Goal: Task Accomplishment & Management: Use online tool/utility

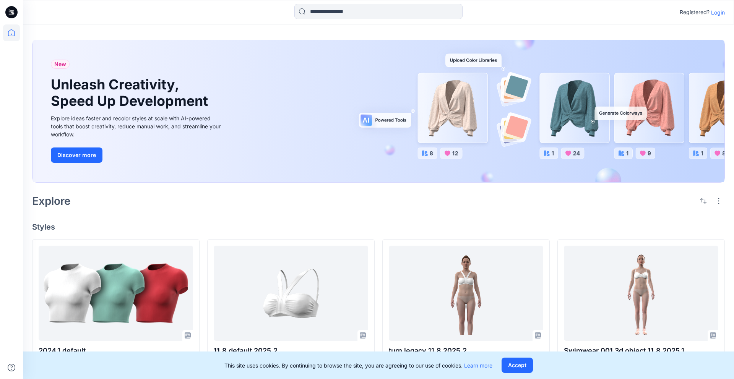
click at [517, 12] on p "Login" at bounding box center [718, 12] width 14 height 8
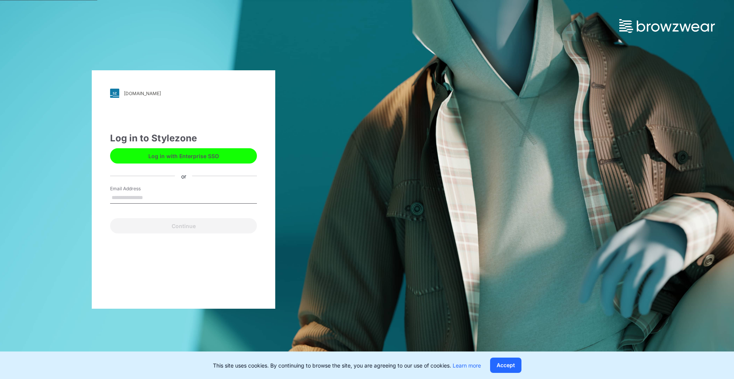
click at [179, 154] on button "Log in with Enterprise SSO" at bounding box center [183, 155] width 147 height 15
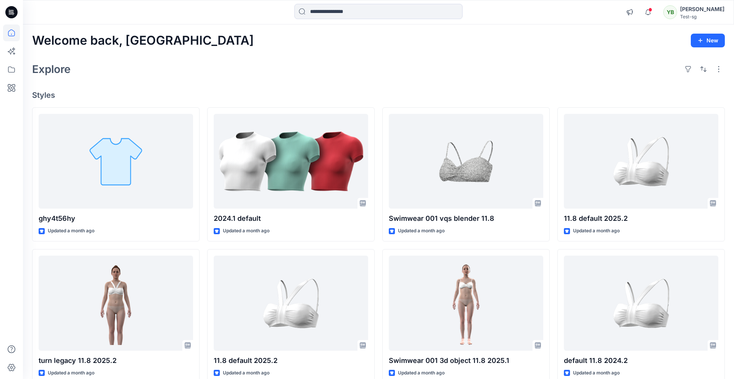
click at [243, 63] on div "Explore" at bounding box center [378, 69] width 693 height 18
click at [15, 50] on icon at bounding box center [11, 51] width 17 height 17
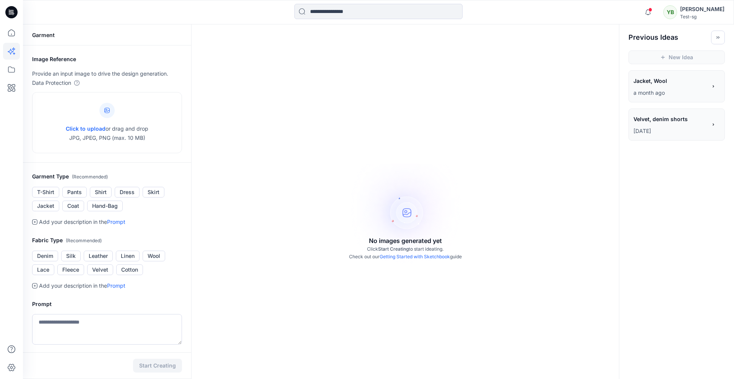
click at [294, 123] on div "No images generated yet Click Start Creating to start ideating. Check out our G…" at bounding box center [406, 213] width 428 height 379
click at [420, 256] on link "Getting Started with Sketchbook" at bounding box center [415, 257] width 70 height 6
drag, startPoint x: 310, startPoint y: 105, endPoint x: 263, endPoint y: 103, distance: 47.1
click at [309, 105] on div "No images generated yet Click Start Creating to start ideating. Check out our G…" at bounding box center [406, 213] width 428 height 379
click at [88, 128] on span "Click to upload" at bounding box center [86, 128] width 40 height 7
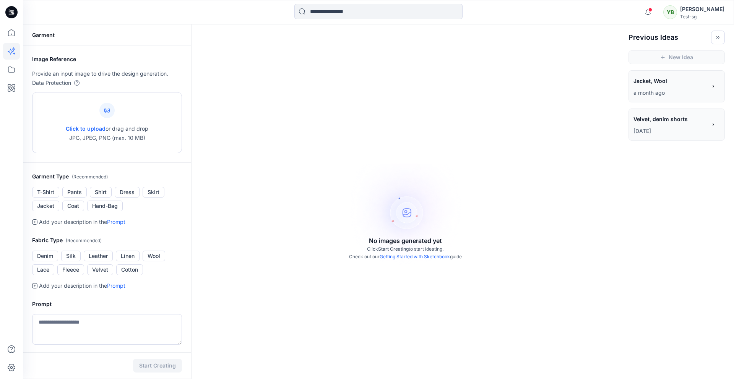
click at [96, 126] on span "Click to upload" at bounding box center [86, 128] width 40 height 7
type input "**********"
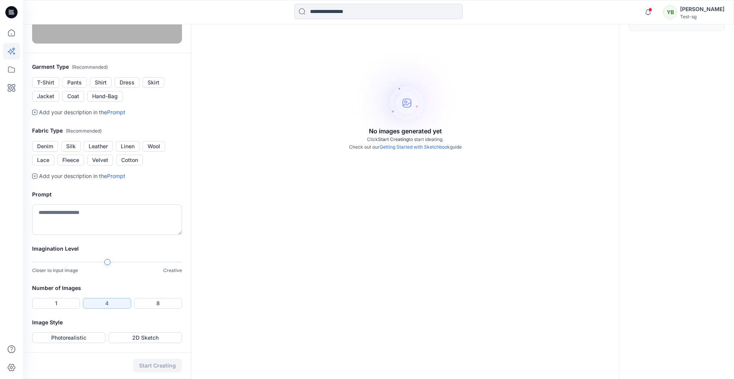
scroll to position [208, 0]
click at [76, 338] on button "Photorealistic" at bounding box center [68, 338] width 73 height 11
click at [155, 366] on button "Start Creating" at bounding box center [157, 366] width 49 height 14
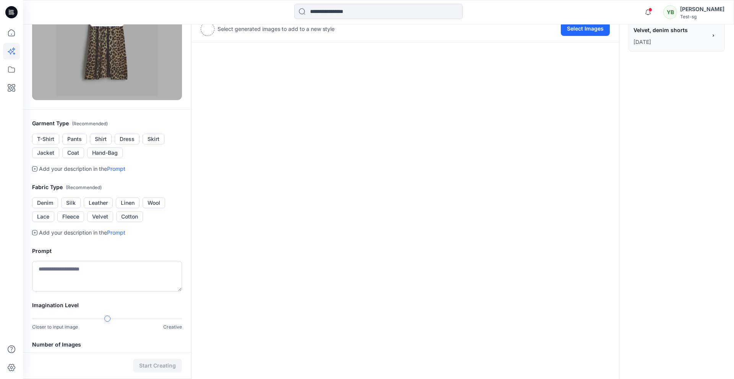
scroll to position [152, 0]
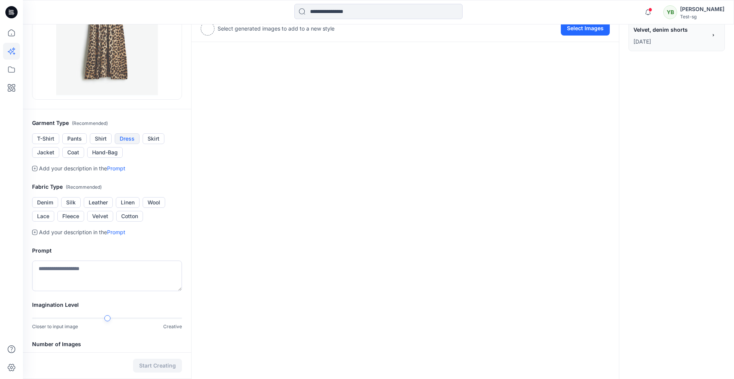
click at [129, 139] on button "Dress" at bounding box center [127, 138] width 25 height 11
click at [95, 203] on button "Leather" at bounding box center [98, 202] width 29 height 11
click at [73, 273] on textarea at bounding box center [107, 276] width 150 height 31
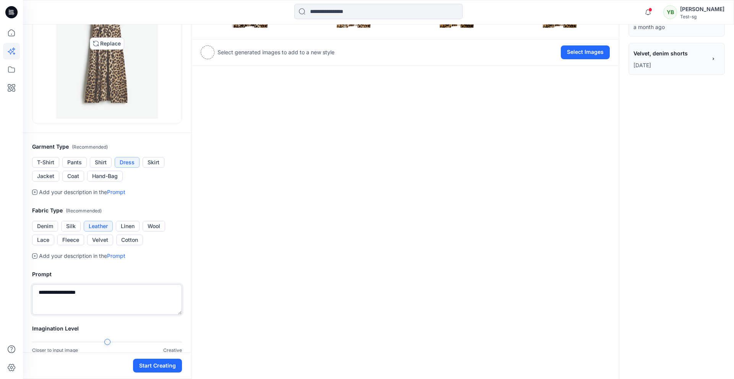
scroll to position [142, 0]
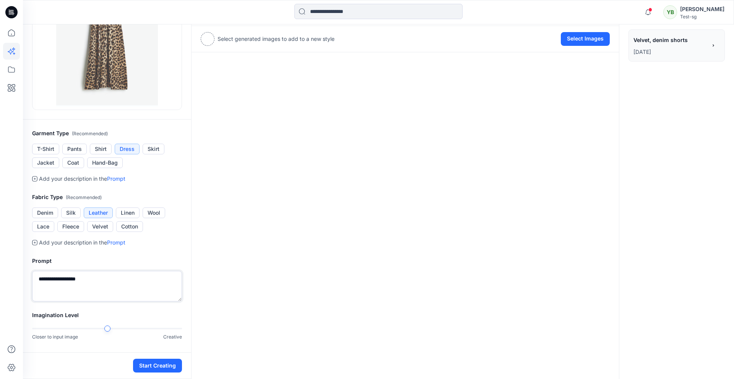
click at [58, 278] on textarea "**********" at bounding box center [107, 286] width 150 height 31
click at [62, 278] on textarea "**********" at bounding box center [107, 286] width 150 height 31
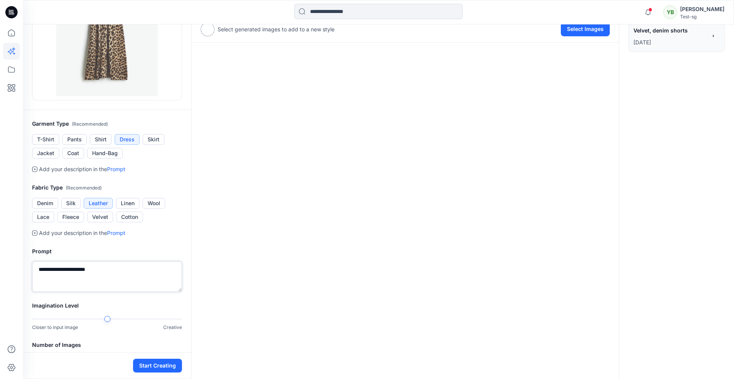
scroll to position [152, 0]
click at [205, 320] on div "**********" at bounding box center [378, 154] width 711 height 563
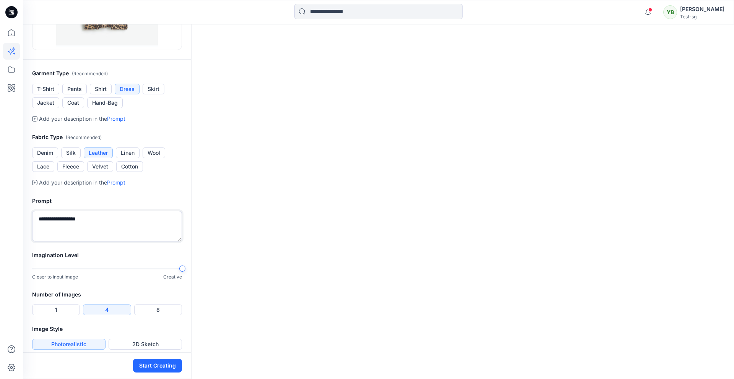
scroll to position [208, 0]
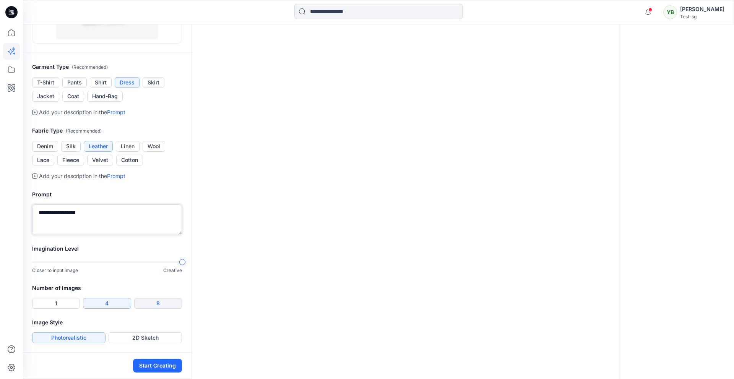
type textarea "**********"
click at [153, 305] on button "8" at bounding box center [158, 303] width 48 height 11
click at [133, 339] on button "2D Sketch" at bounding box center [145, 338] width 73 height 11
click at [159, 369] on button "Start Creating" at bounding box center [157, 366] width 49 height 14
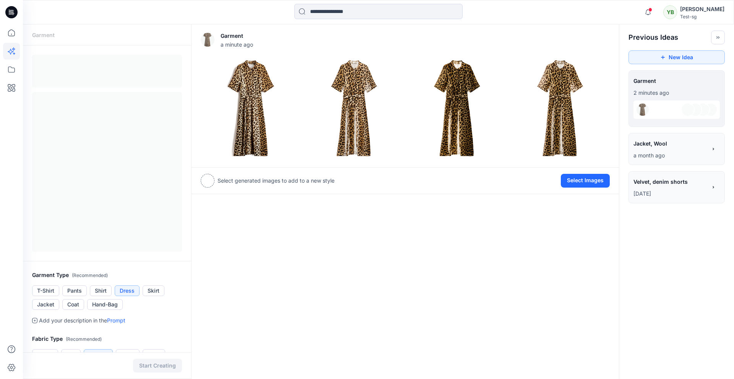
scroll to position [3, 0]
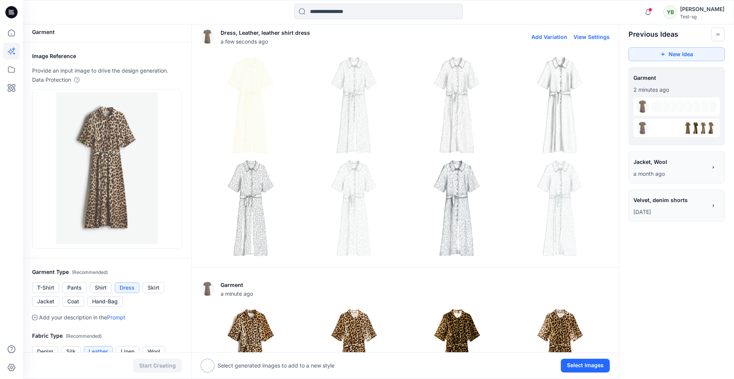
click at [567, 126] on img at bounding box center [560, 104] width 99 height 99
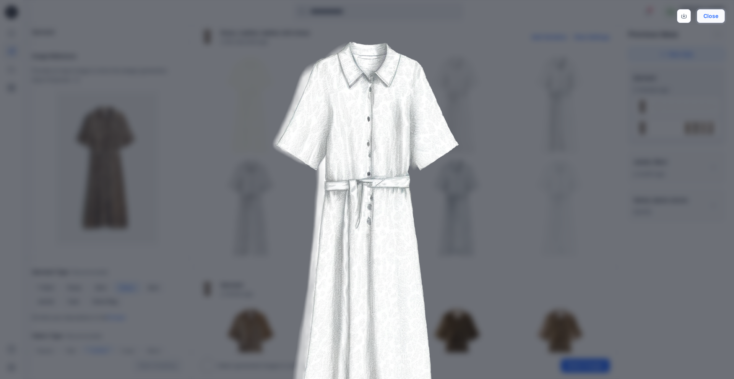
click at [716, 15] on button "Close" at bounding box center [711, 16] width 28 height 14
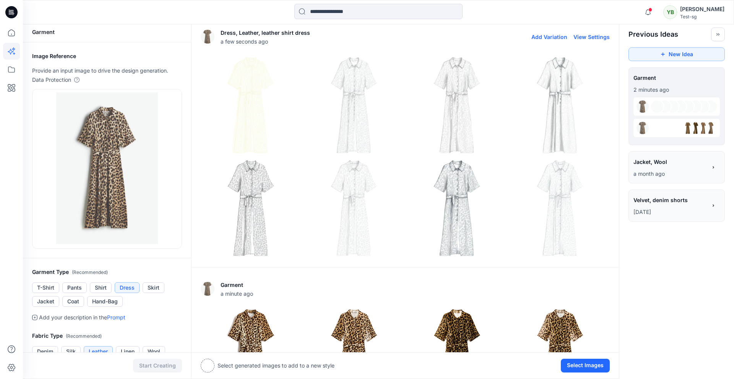
click at [342, 118] on img at bounding box center [353, 104] width 99 height 99
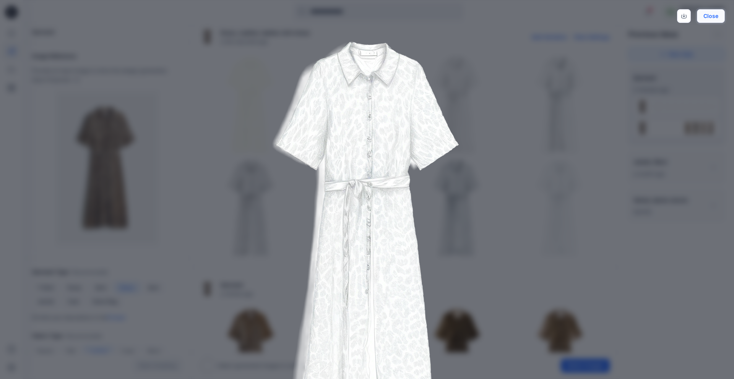
click at [716, 16] on button "Close" at bounding box center [711, 16] width 28 height 14
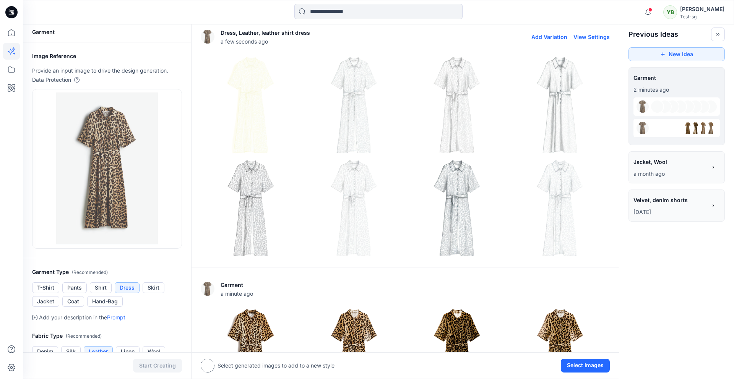
click at [391, 148] on img at bounding box center [353, 104] width 99 height 99
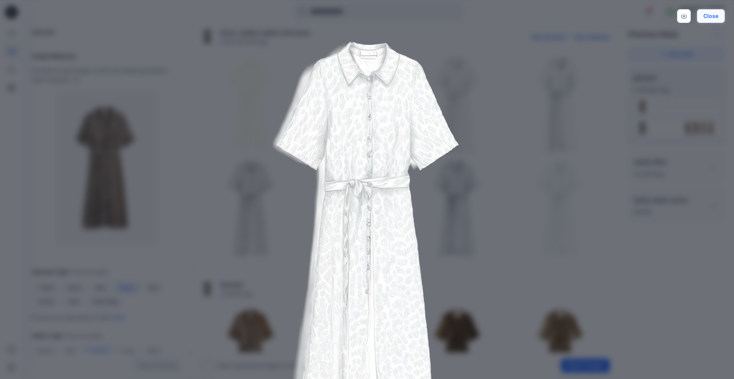
click at [709, 17] on button "Close" at bounding box center [711, 16] width 28 height 14
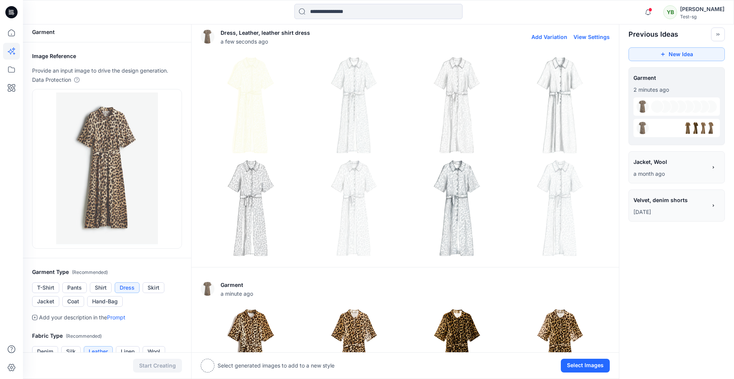
click at [246, 115] on img at bounding box center [250, 104] width 99 height 99
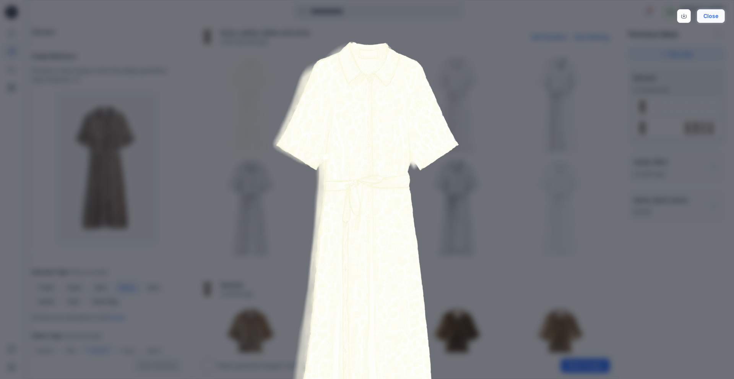
click at [713, 13] on button "Close" at bounding box center [711, 16] width 28 height 14
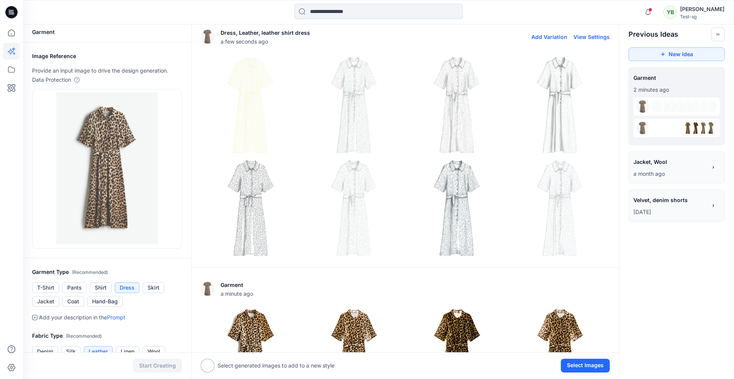
scroll to position [13, 0]
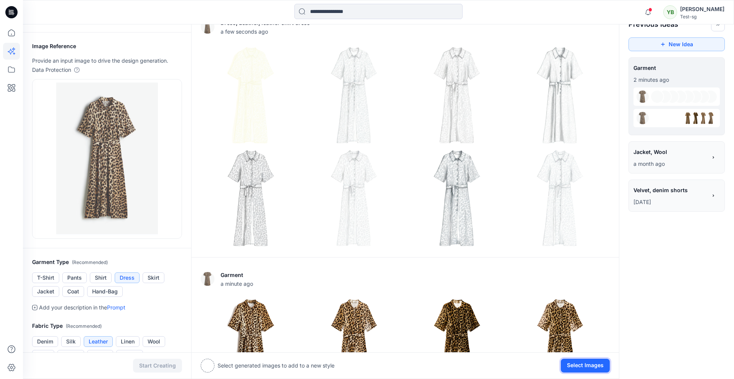
click at [605, 365] on button "Select Images" at bounding box center [585, 366] width 49 height 14
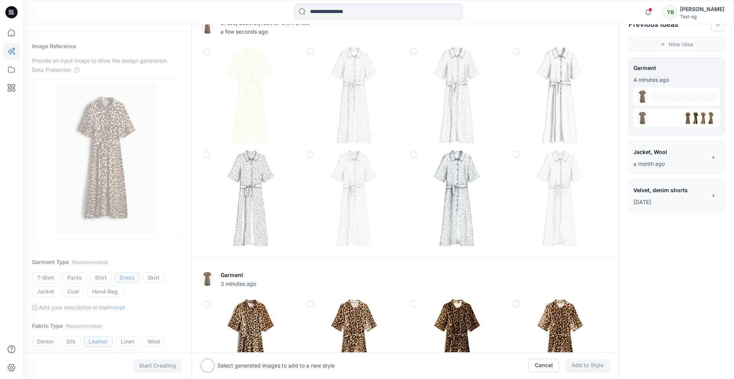
click at [206, 303] on span at bounding box center [207, 304] width 6 height 6
click at [310, 153] on span at bounding box center [310, 155] width 6 height 6
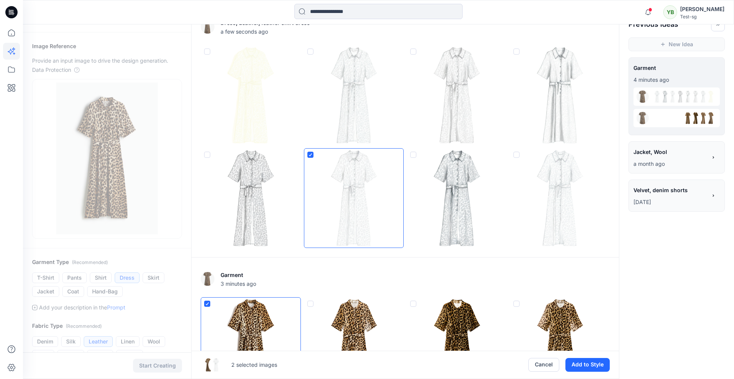
click at [518, 303] on span at bounding box center [517, 304] width 6 height 6
click at [518, 303] on icon at bounding box center [516, 304] width 5 height 3
click at [516, 49] on span at bounding box center [517, 52] width 6 height 6
click at [415, 155] on span at bounding box center [413, 155] width 6 height 6
click at [312, 153] on icon at bounding box center [310, 154] width 5 height 3
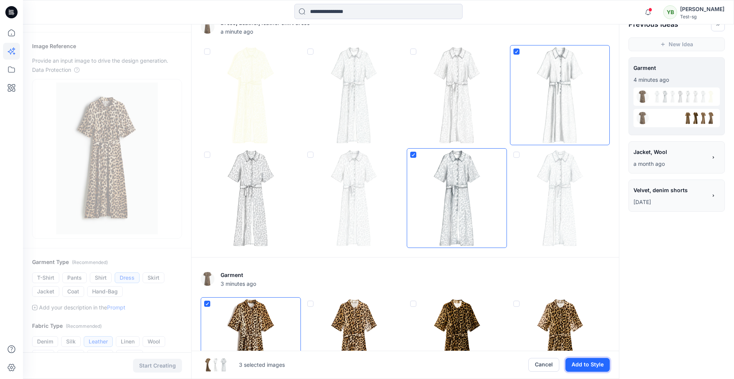
click at [596, 367] on button "Add to Style" at bounding box center [588, 365] width 44 height 14
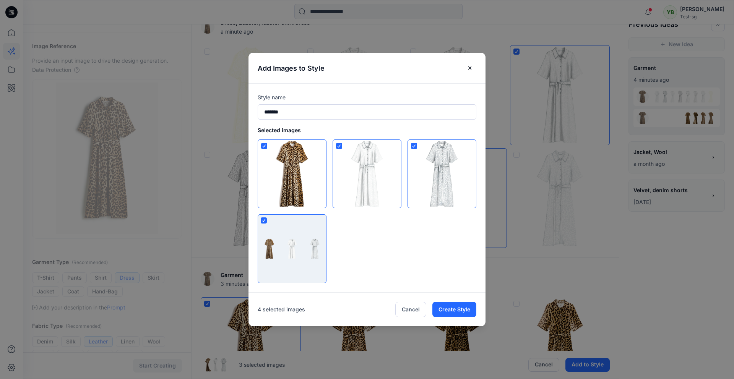
click at [339, 145] on icon at bounding box center [339, 146] width 5 height 3
click at [287, 111] on input "*******" at bounding box center [367, 111] width 219 height 15
click at [273, 112] on input "*******" at bounding box center [367, 111] width 219 height 15
click at [338, 147] on span at bounding box center [339, 146] width 6 height 6
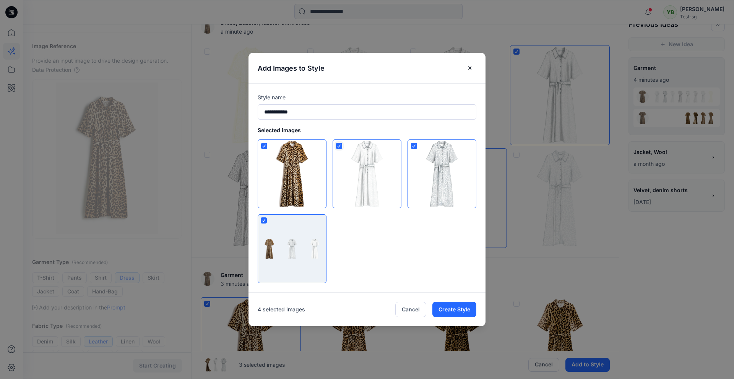
click at [338, 147] on polyline at bounding box center [339, 146] width 3 height 2
click at [303, 112] on input "**********" at bounding box center [367, 111] width 219 height 15
type input "**********"
click at [463, 309] on button "Create Style" at bounding box center [455, 309] width 44 height 15
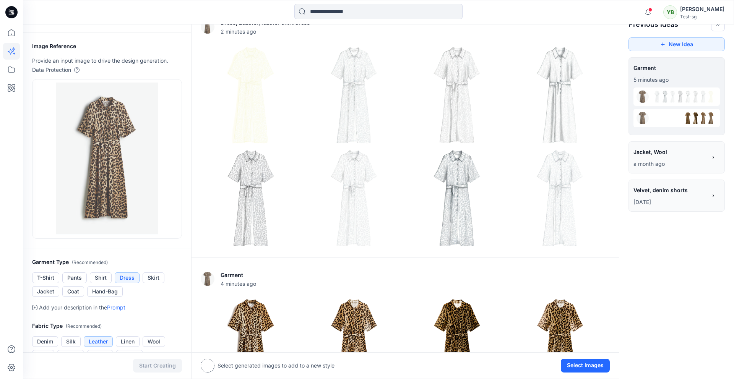
click at [625, 365] on div "**********" at bounding box center [378, 292] width 711 height 563
click at [8, 67] on icon at bounding box center [11, 69] width 17 height 17
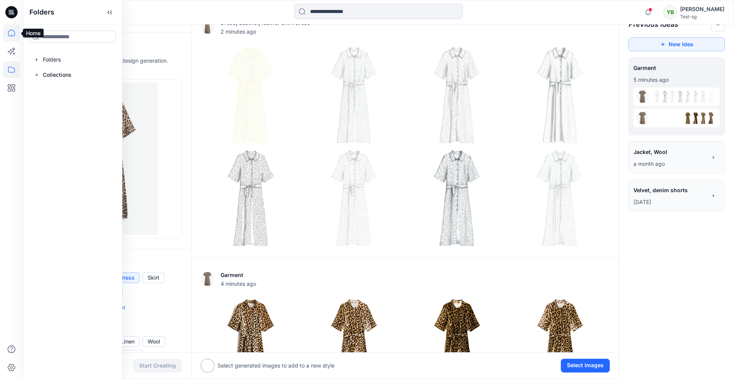
click at [13, 30] on icon at bounding box center [11, 32] width 17 height 17
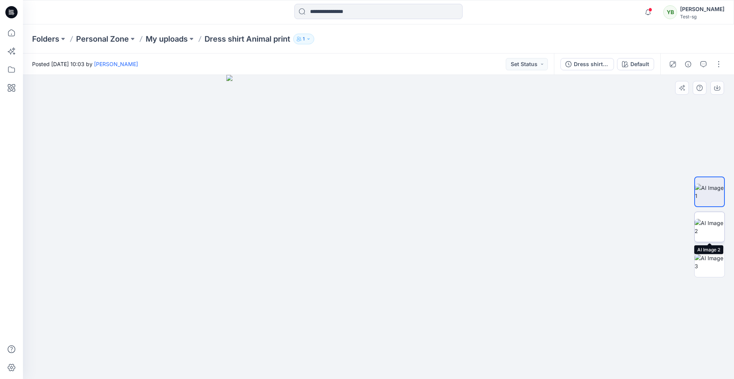
click at [722, 227] on img at bounding box center [710, 227] width 30 height 16
click at [703, 259] on img at bounding box center [710, 262] width 30 height 16
click at [706, 226] on img at bounding box center [710, 227] width 30 height 16
click at [684, 86] on icon "button" at bounding box center [684, 86] width 3 height 3
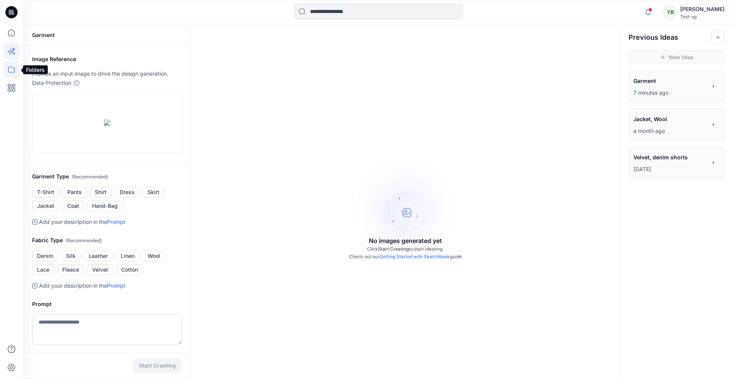
click at [12, 67] on icon at bounding box center [11, 69] width 17 height 17
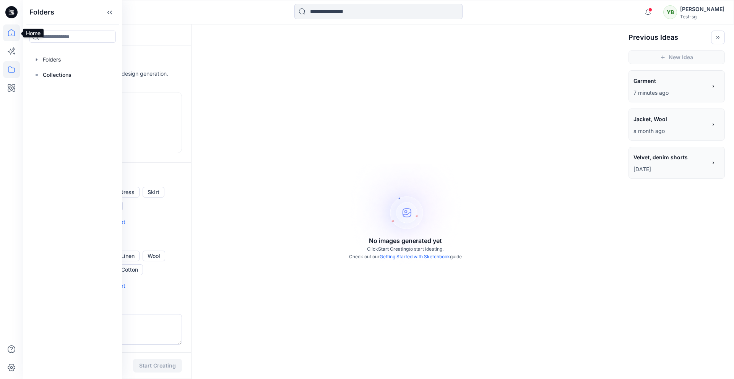
click at [10, 36] on icon at bounding box center [11, 32] width 17 height 17
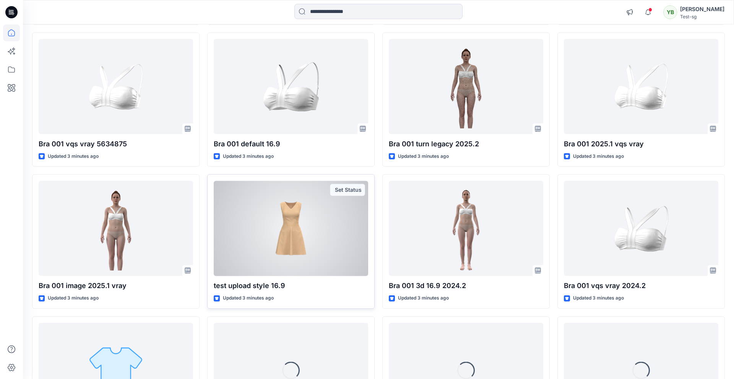
scroll to position [217, 0]
click at [272, 224] on div at bounding box center [291, 228] width 155 height 95
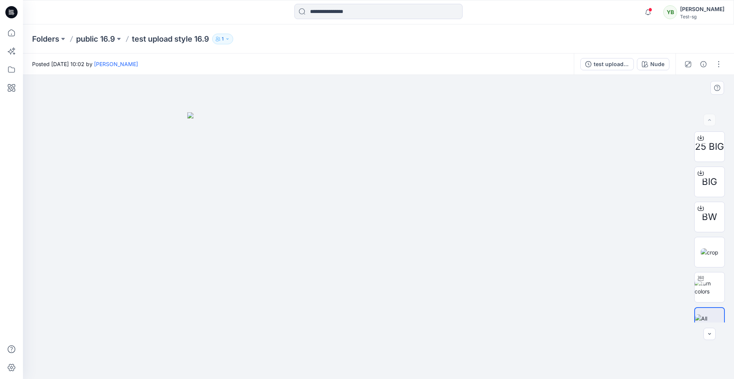
drag, startPoint x: 446, startPoint y: 206, endPoint x: 331, endPoint y: 211, distance: 114.5
click at [331, 211] on img at bounding box center [378, 245] width 382 height 267
drag, startPoint x: 338, startPoint y: 211, endPoint x: 416, endPoint y: 211, distance: 78.4
click at [350, 211] on img at bounding box center [378, 245] width 382 height 267
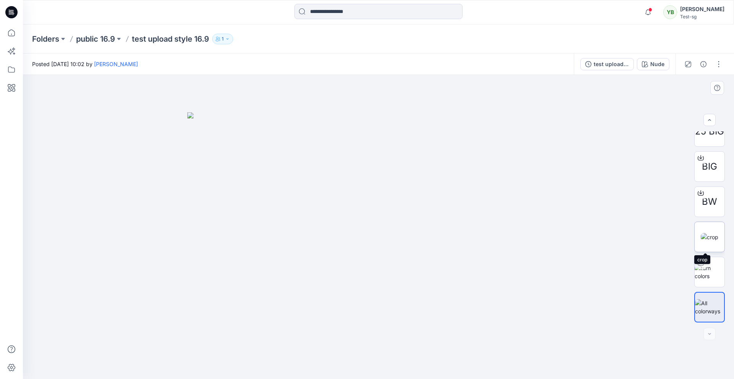
click at [711, 233] on img at bounding box center [710, 237] width 18 height 8
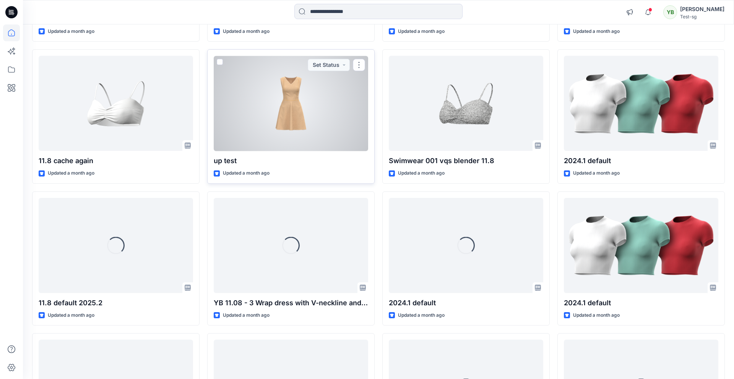
scroll to position [1621, 0]
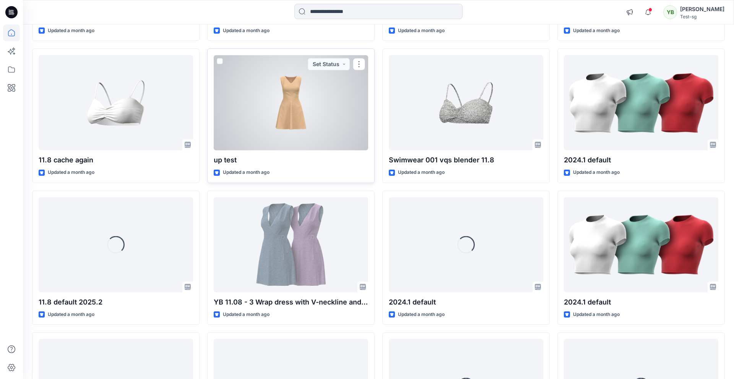
click at [309, 129] on div at bounding box center [291, 102] width 155 height 95
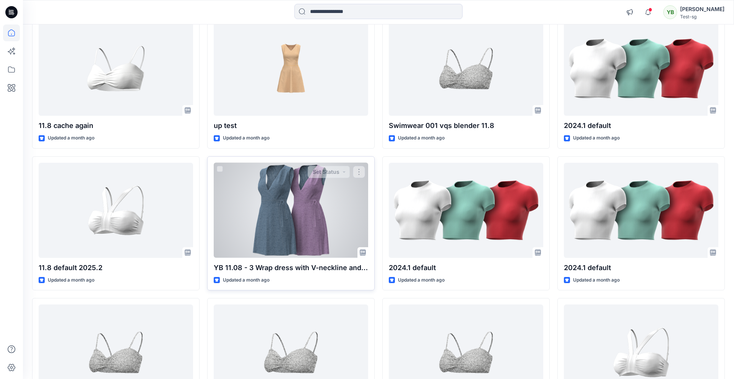
scroll to position [1658, 0]
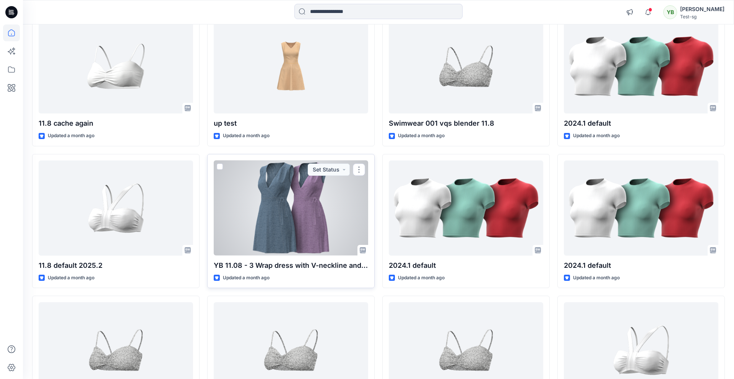
click at [260, 198] on div at bounding box center [291, 208] width 155 height 95
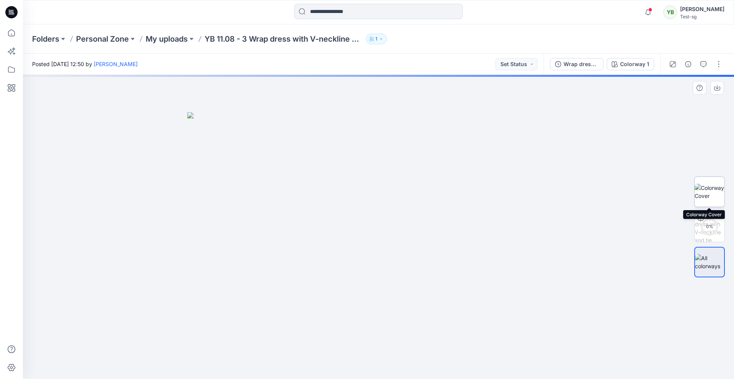
click at [702, 189] on img at bounding box center [710, 192] width 30 height 16
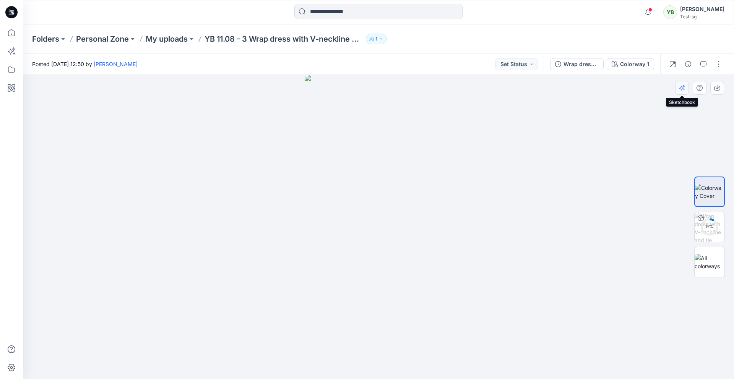
click at [681, 87] on icon "button" at bounding box center [682, 88] width 6 height 6
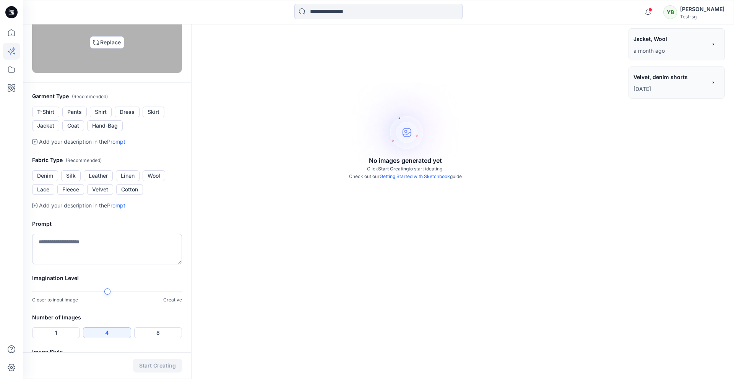
scroll to position [83, 0]
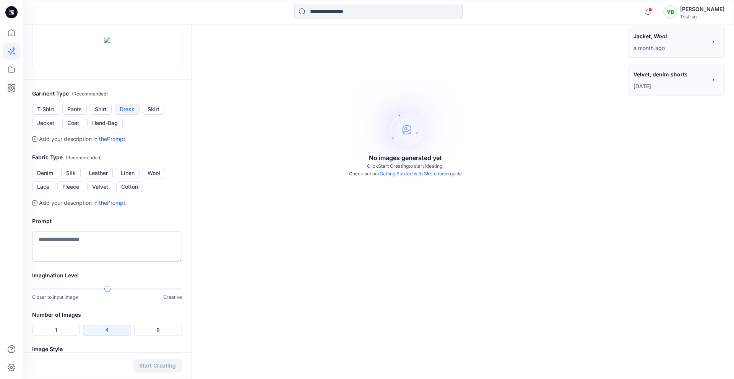
click at [130, 115] on button "Dress" at bounding box center [127, 109] width 25 height 11
click at [47, 179] on button "Denim" at bounding box center [45, 173] width 26 height 11
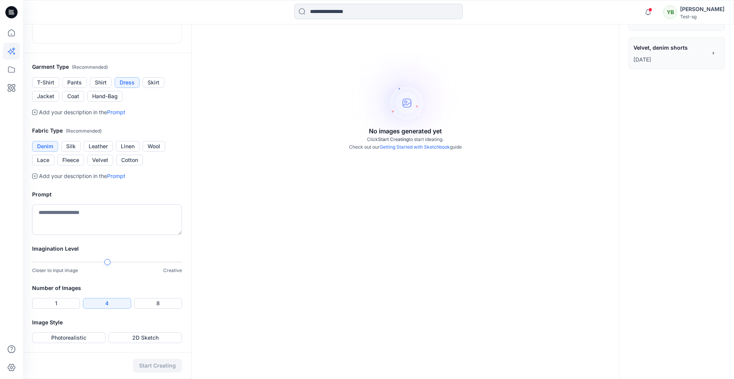
scroll to position [208, 0]
click at [147, 337] on button "2D Sketch" at bounding box center [145, 338] width 73 height 11
click at [81, 216] on textarea at bounding box center [107, 220] width 150 height 31
click at [63, 303] on button "1" at bounding box center [56, 303] width 48 height 11
click at [33, 260] on div at bounding box center [107, 262] width 150 height 5
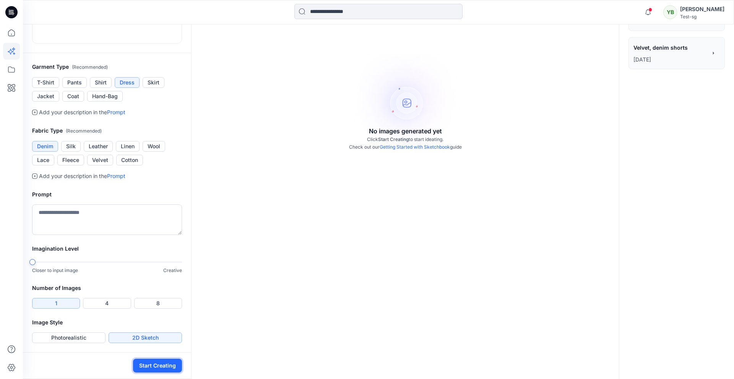
click at [146, 364] on button "Start Creating" at bounding box center [157, 366] width 49 height 14
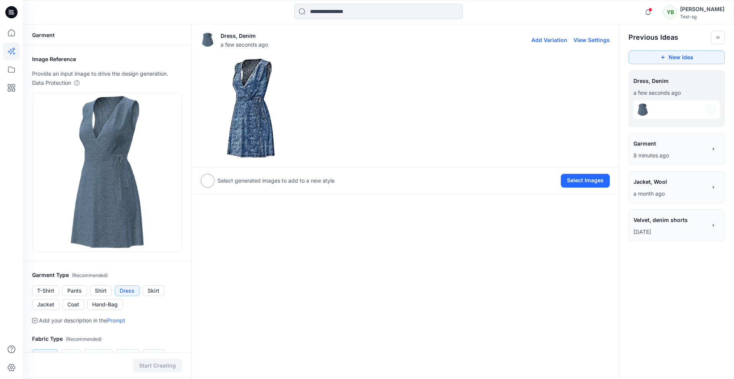
click at [237, 129] on img at bounding box center [250, 108] width 99 height 99
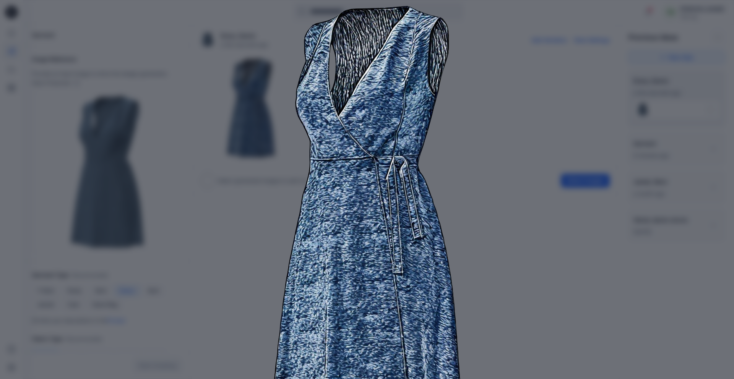
scroll to position [31, 0]
click at [569, 41] on div "Close" at bounding box center [367, 189] width 734 height 379
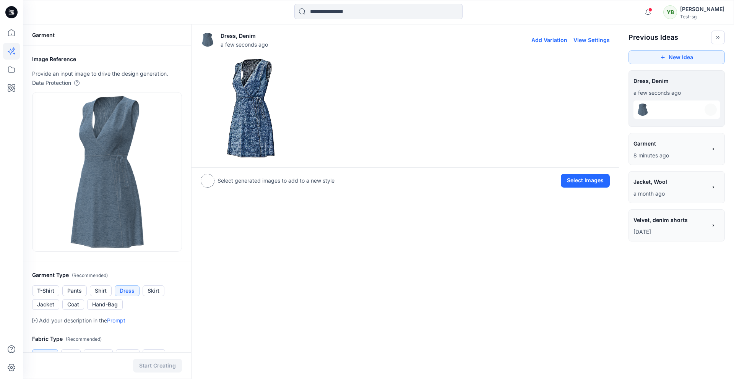
click at [552, 39] on button "Add Variation" at bounding box center [550, 40] width 36 height 7
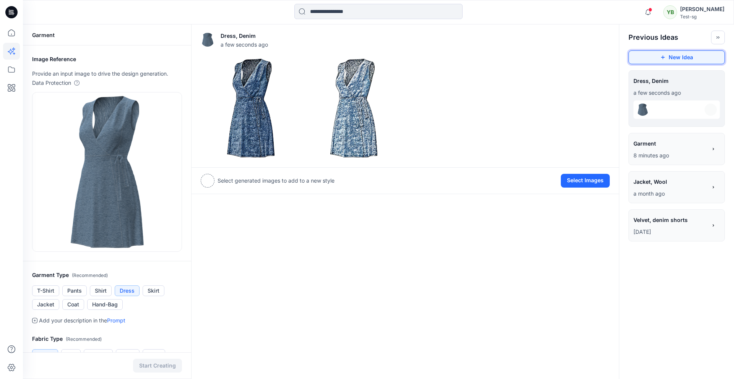
click at [669, 59] on button "New Idea" at bounding box center [677, 57] width 96 height 14
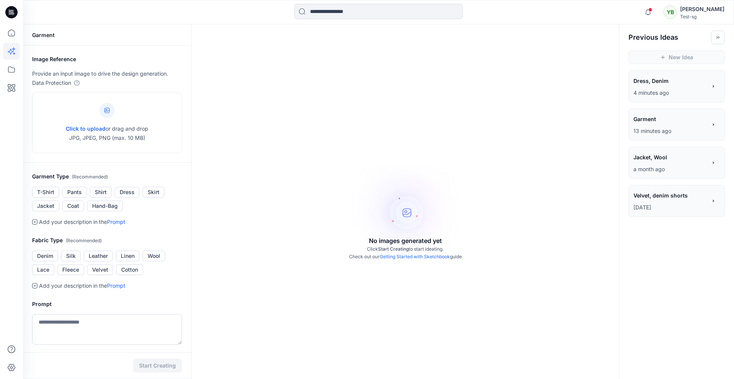
click at [682, 80] on span "Dress, Denim" at bounding box center [670, 80] width 73 height 11
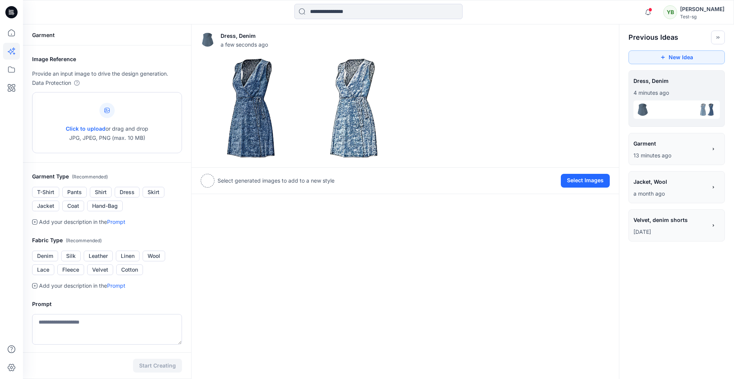
click at [92, 127] on span "Click to upload" at bounding box center [86, 128] width 40 height 7
type input "**********"
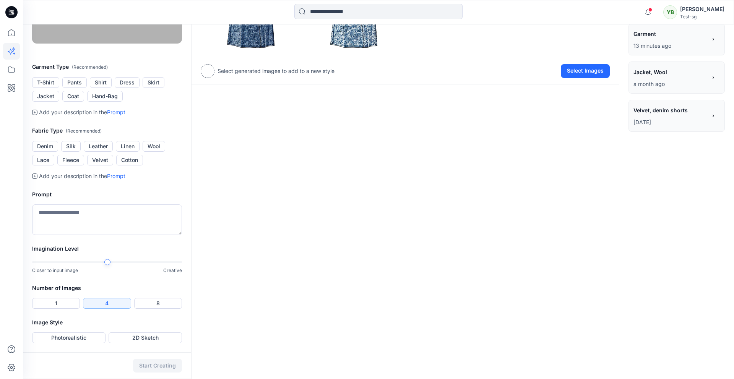
scroll to position [208, 0]
click at [43, 149] on button "Denim" at bounding box center [45, 146] width 26 height 11
click at [80, 96] on button "Coat" at bounding box center [73, 96] width 22 height 11
click at [72, 96] on button "Coat" at bounding box center [73, 96] width 22 height 11
click at [42, 96] on button "Jacket" at bounding box center [45, 96] width 27 height 11
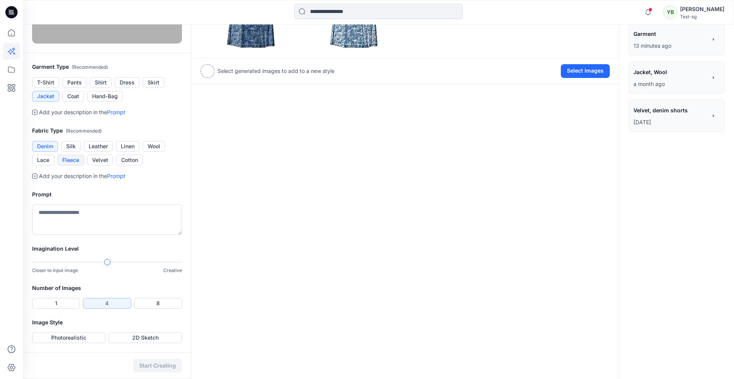
click at [81, 161] on button "Fleece" at bounding box center [70, 160] width 27 height 11
click at [99, 334] on button "Photorealistic" at bounding box center [68, 338] width 73 height 11
click at [156, 368] on button "Start Creating" at bounding box center [157, 366] width 49 height 14
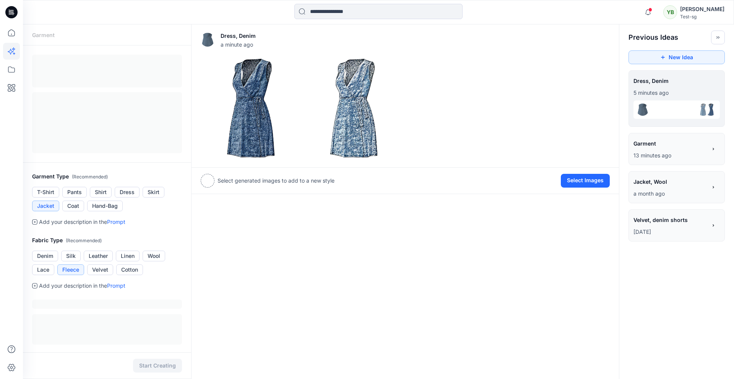
scroll to position [3, 0]
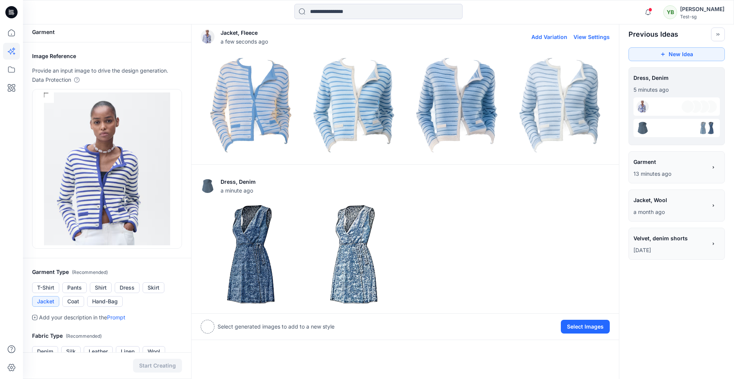
click at [368, 122] on img at bounding box center [353, 104] width 99 height 99
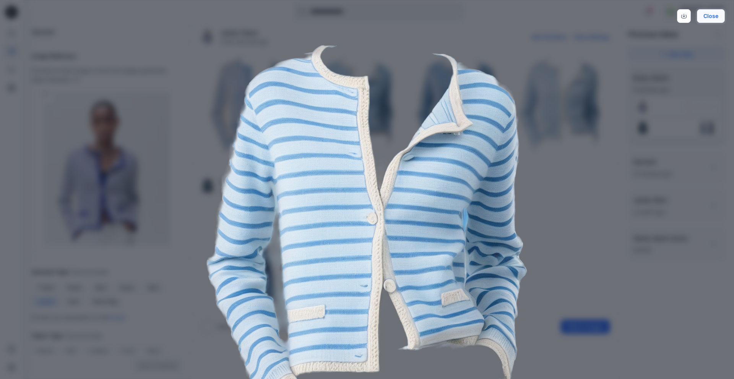
click at [714, 18] on button "Close" at bounding box center [711, 16] width 28 height 14
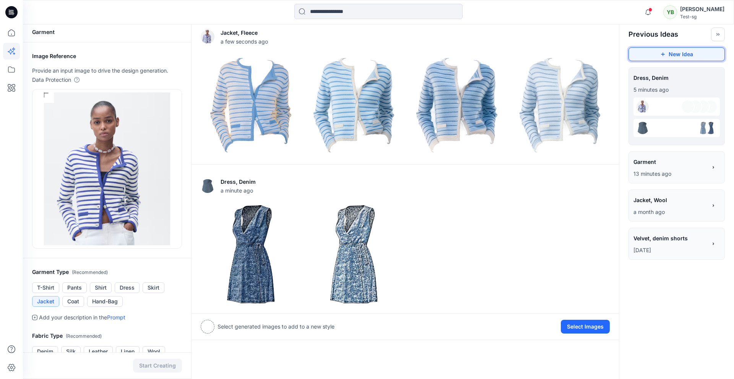
click at [662, 54] on icon "button" at bounding box center [662, 54] width 5 height 5
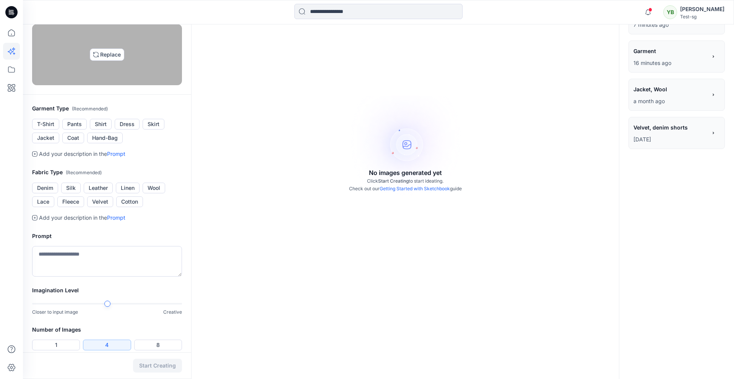
scroll to position [70, 0]
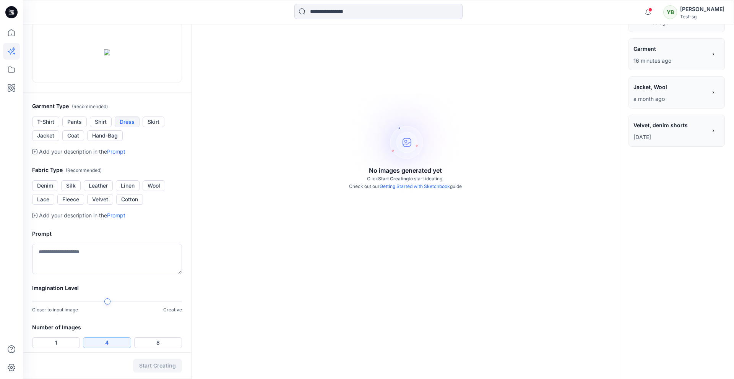
click at [130, 127] on button "Dress" at bounding box center [127, 122] width 25 height 11
click at [46, 141] on button "Jacket" at bounding box center [45, 135] width 27 height 11
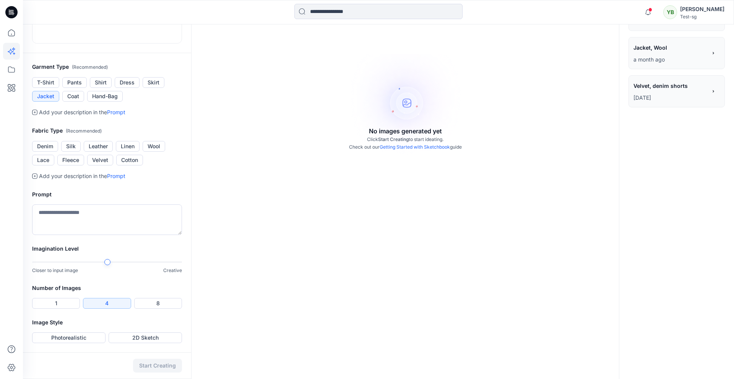
scroll to position [115, 0]
click at [73, 152] on button "Silk" at bounding box center [71, 146] width 20 height 11
click at [215, 262] on div "**********" at bounding box center [378, 147] width 711 height 465
click at [54, 303] on button "1" at bounding box center [56, 303] width 48 height 11
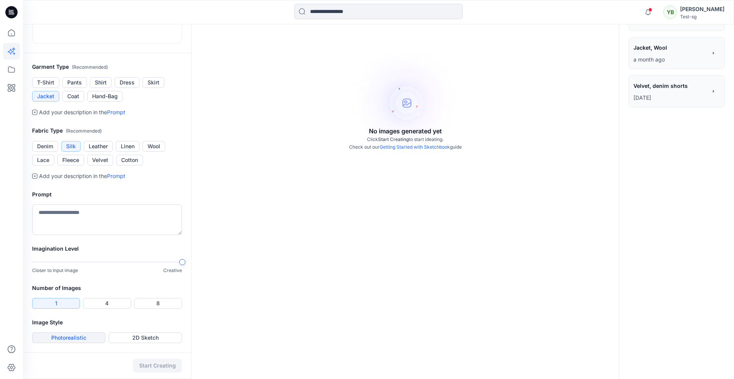
click at [83, 338] on button "Photorealistic" at bounding box center [68, 338] width 73 height 11
click at [158, 364] on button "Start Creating" at bounding box center [157, 366] width 49 height 14
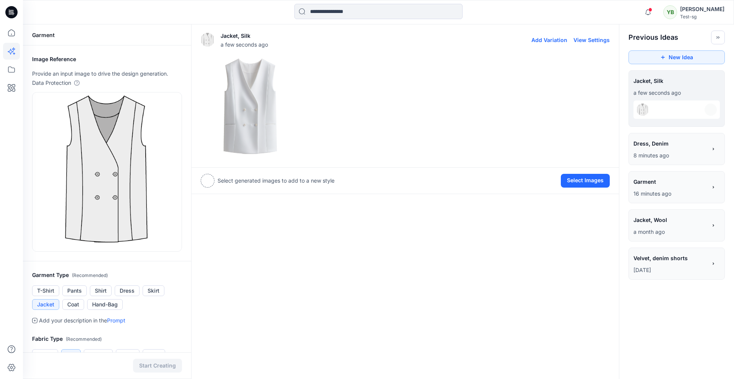
click at [258, 130] on img at bounding box center [250, 108] width 99 height 99
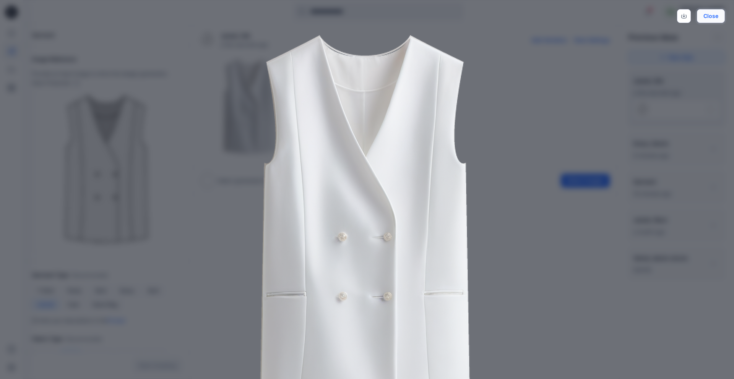
click at [719, 16] on button "Close" at bounding box center [711, 16] width 28 height 14
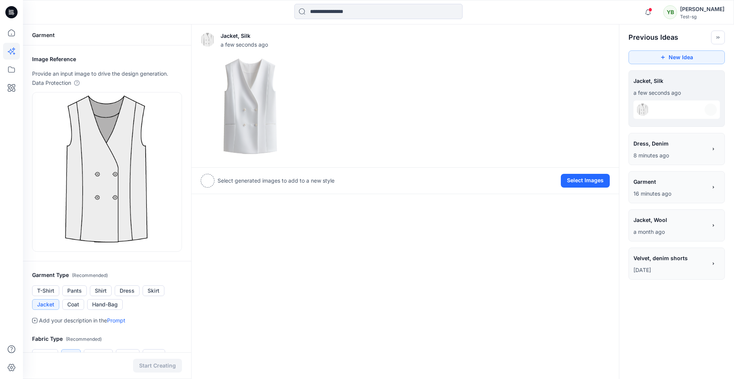
click at [653, 222] on span "Jacket, Wool" at bounding box center [670, 220] width 73 height 11
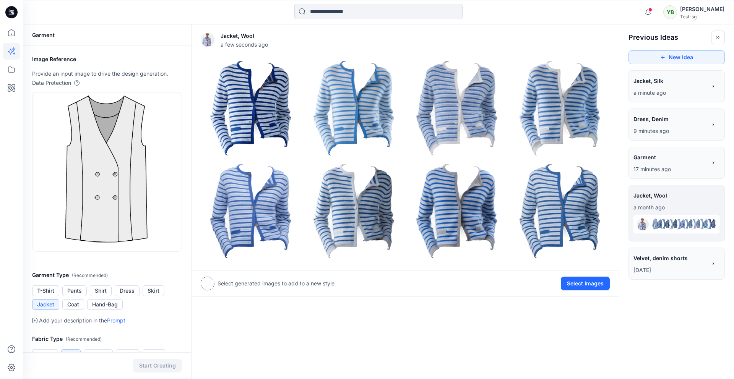
click at [667, 258] on span "Velvet, denim shorts" at bounding box center [670, 258] width 73 height 11
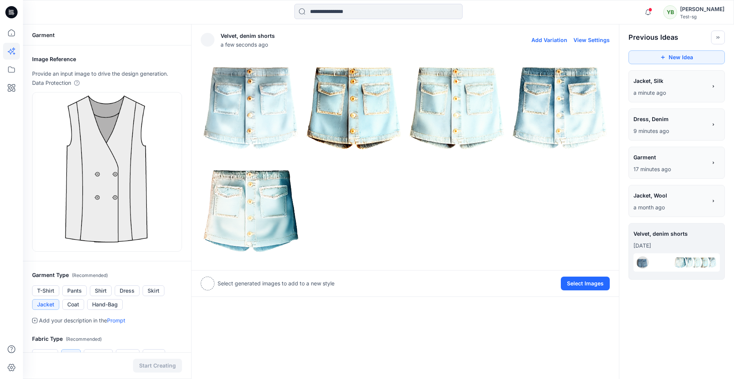
click at [591, 35] on div "Velvet, denim shorts a few seconds ago Add Variation View Settings" at bounding box center [405, 40] width 409 height 24
click at [590, 39] on button "View Settings" at bounding box center [592, 40] width 36 height 7
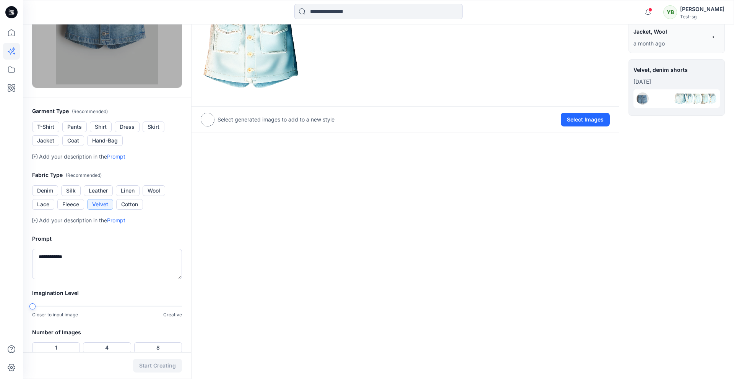
scroll to position [208, 0]
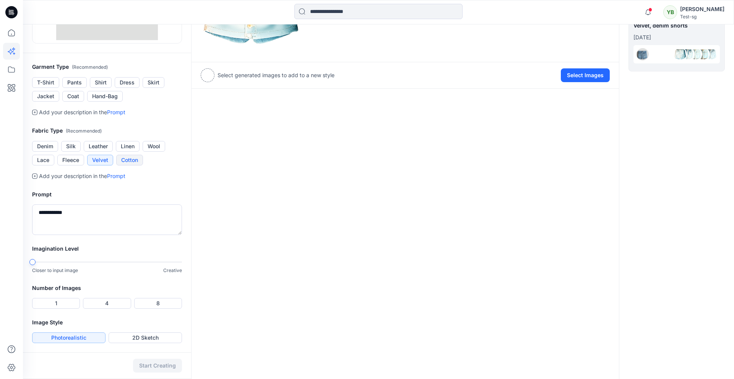
click at [133, 160] on button "Cotton" at bounding box center [129, 160] width 27 height 11
drag, startPoint x: 89, startPoint y: 211, endPoint x: 41, endPoint y: 210, distance: 47.4
click at [41, 210] on textarea "**********" at bounding box center [107, 220] width 150 height 31
click at [90, 216] on textarea "**********" at bounding box center [107, 220] width 150 height 31
type textarea "**********"
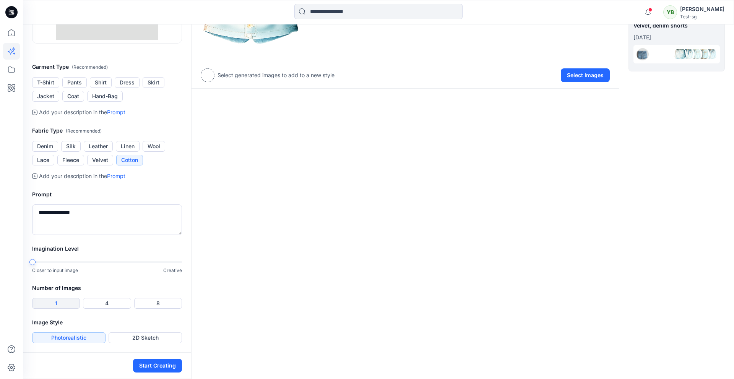
click at [67, 302] on button "1" at bounding box center [56, 303] width 48 height 11
click at [228, 265] on div "**********" at bounding box center [378, 97] width 711 height 563
click at [154, 363] on button "Start Creating" at bounding box center [157, 366] width 49 height 14
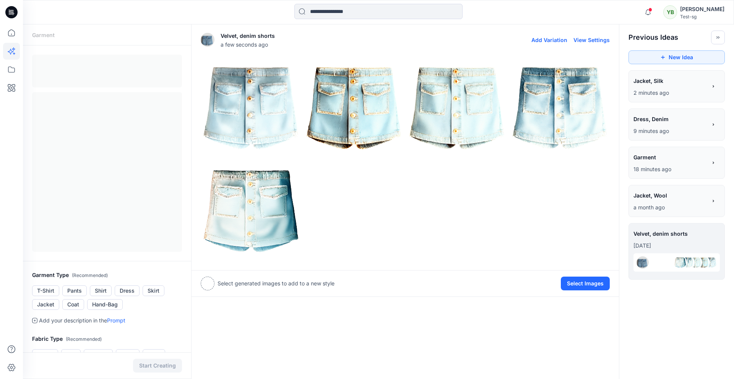
scroll to position [3, 0]
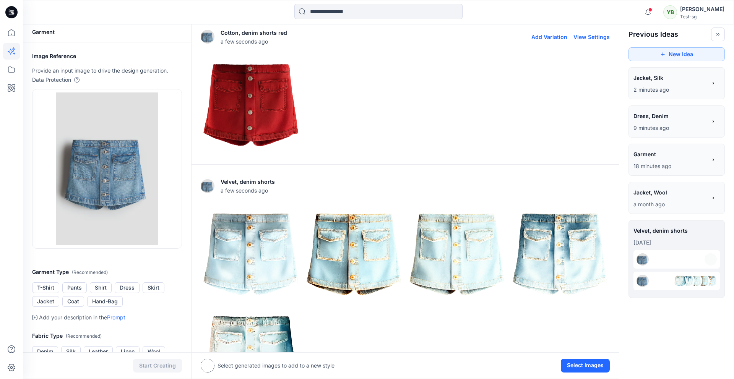
click at [246, 115] on img at bounding box center [250, 104] width 99 height 99
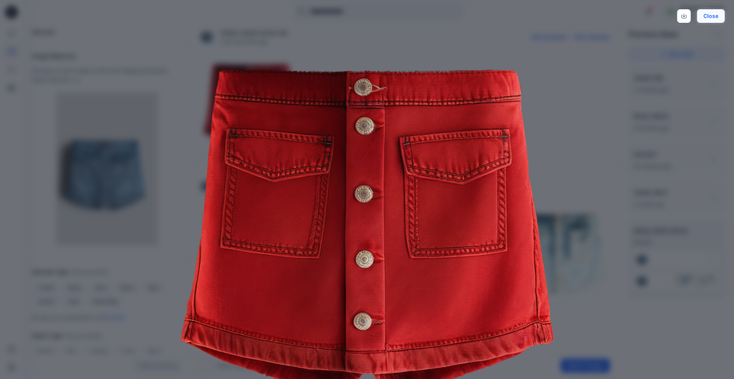
click at [707, 15] on button "Close" at bounding box center [711, 16] width 28 height 14
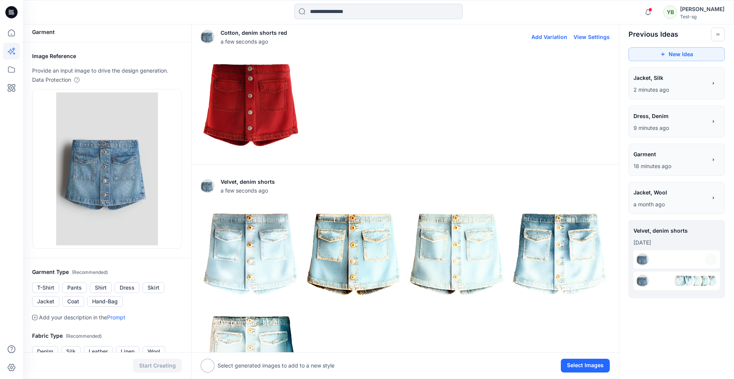
scroll to position [0, 0]
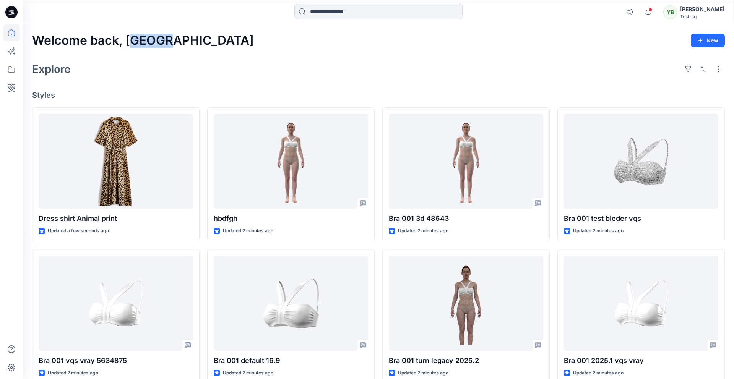
drag, startPoint x: 131, startPoint y: 39, endPoint x: 160, endPoint y: 37, distance: 28.7
click at [159, 37] on div "Welcome back, Yuliia New" at bounding box center [378, 41] width 693 height 14
click at [161, 42] on div "Welcome back, Yuliia New" at bounding box center [378, 41] width 693 height 14
drag, startPoint x: 156, startPoint y: 41, endPoint x: 128, endPoint y: 41, distance: 28.7
click at [128, 41] on h2 "Welcome back, [GEOGRAPHIC_DATA]" at bounding box center [143, 41] width 222 height 14
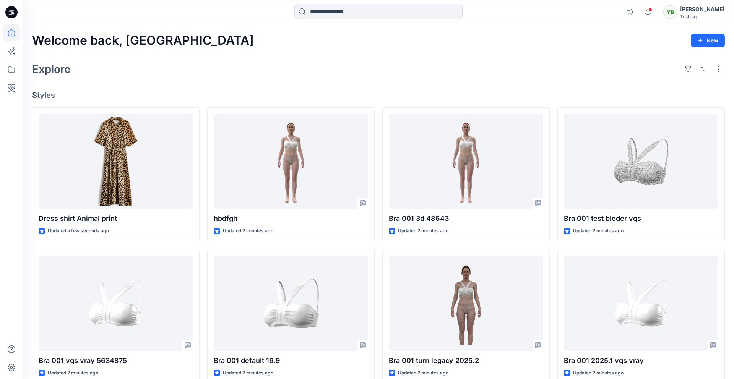
click at [151, 41] on h2 "Welcome back, [GEOGRAPHIC_DATA]" at bounding box center [143, 41] width 222 height 14
drag, startPoint x: 159, startPoint y: 42, endPoint x: 122, endPoint y: 41, distance: 36.7
click at [122, 41] on div "Welcome back, Yuliia New" at bounding box center [378, 41] width 693 height 14
click at [138, 40] on h2 "Welcome back, [GEOGRAPHIC_DATA]" at bounding box center [143, 41] width 222 height 14
drag, startPoint x: 129, startPoint y: 40, endPoint x: 158, endPoint y: 39, distance: 29.8
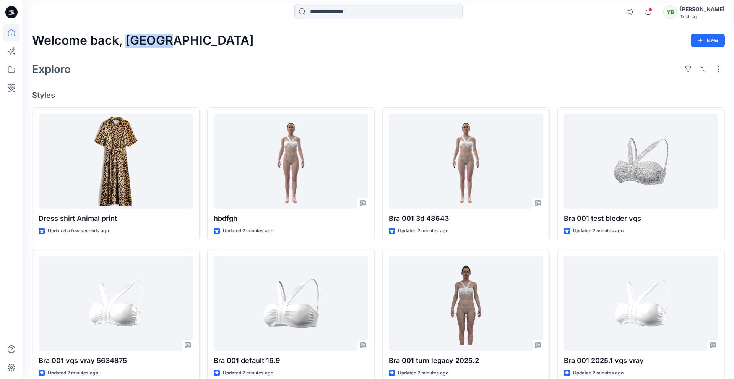
click at [158, 39] on div "Welcome back, Yuliia New" at bounding box center [378, 41] width 693 height 14
